Goal: Information Seeking & Learning: Learn about a topic

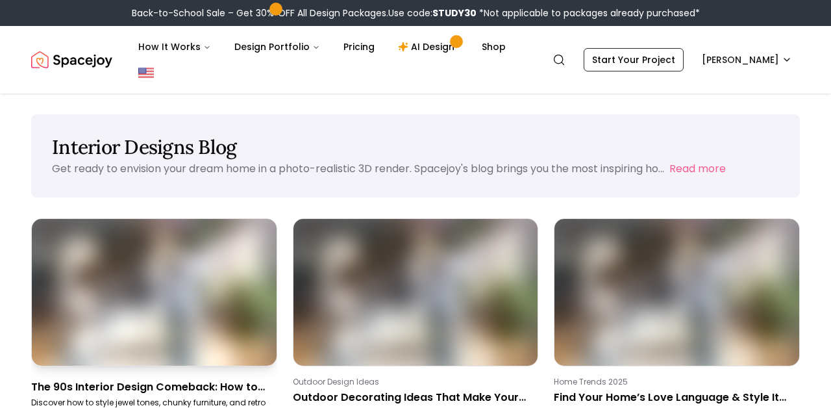
scroll to position [138, 0]
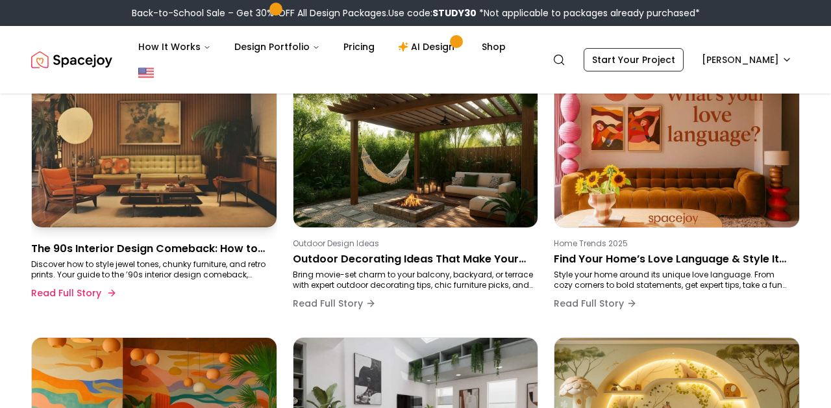
click at [101, 262] on p "Discover how to style jewel tones, chunky furniture, and retro prints. Your gui…" at bounding box center [151, 269] width 241 height 21
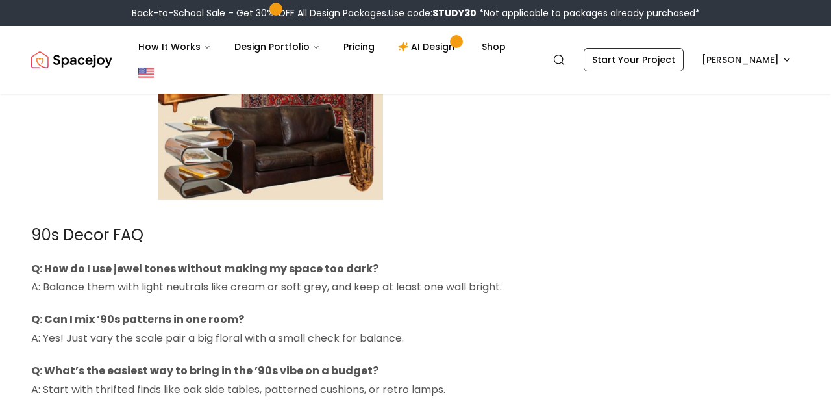
scroll to position [4327, 0]
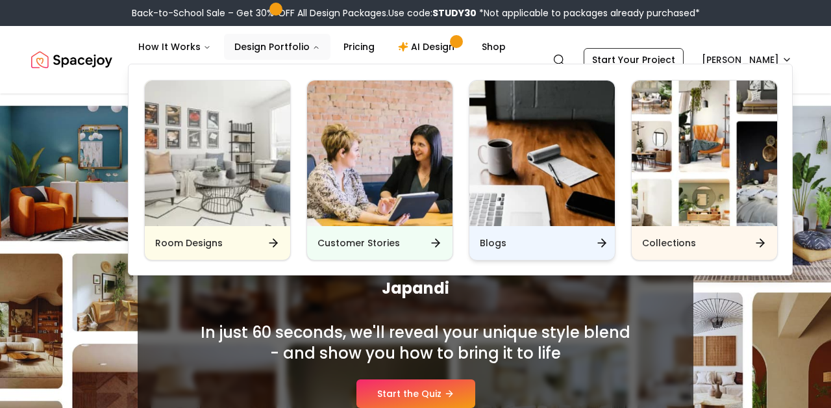
click at [487, 238] on h6 "Blogs" at bounding box center [493, 242] width 27 height 13
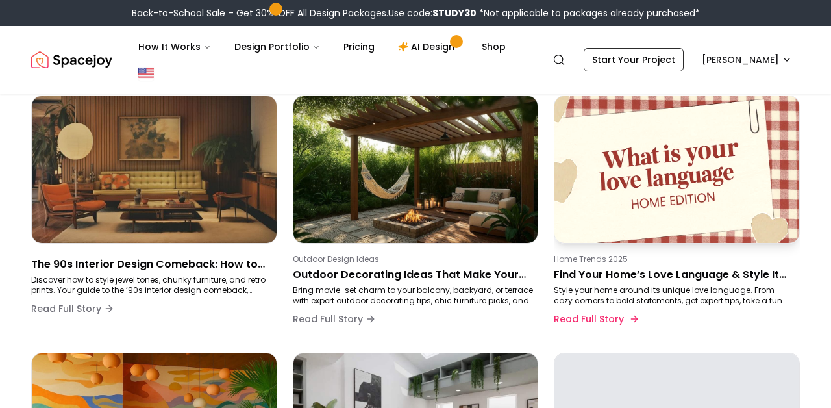
scroll to position [142, 0]
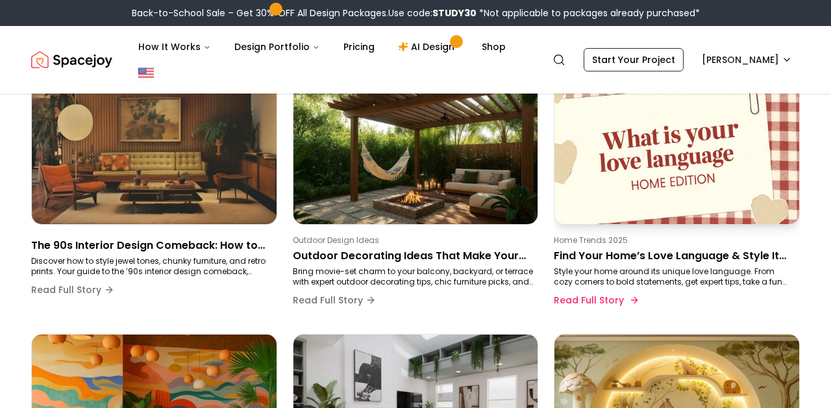
click at [613, 259] on p "Find Your Home’s Love Language & Style It Like a Pro" at bounding box center [674, 256] width 241 height 16
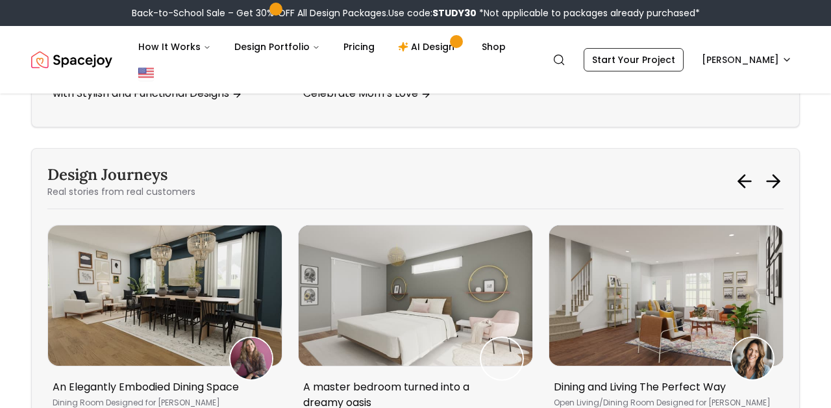
scroll to position [5680, 0]
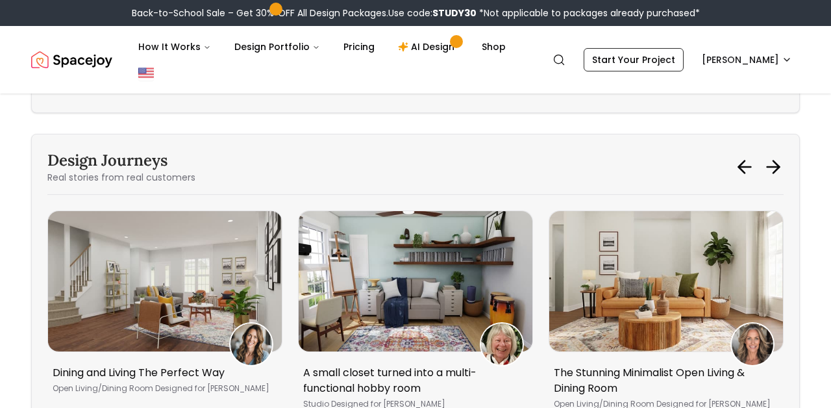
click at [277, 78] on div "How It Works Design Portfolio Pricing AI Design Shop" at bounding box center [328, 60] width 401 height 52
